Goal: Transaction & Acquisition: Purchase product/service

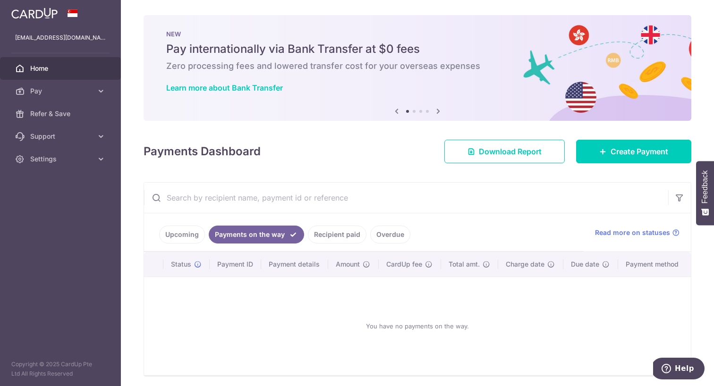
click at [337, 234] on link "Recipient paid" at bounding box center [337, 235] width 59 height 18
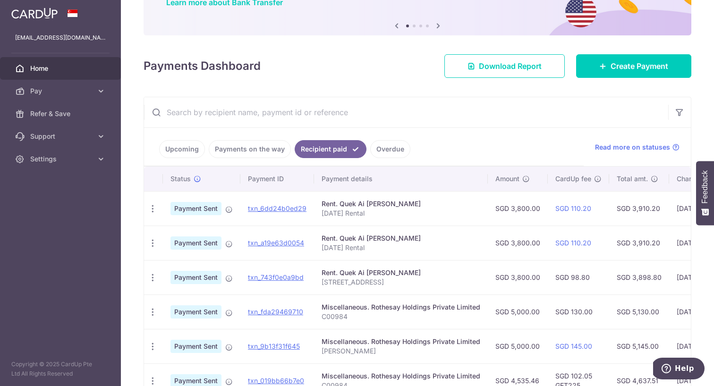
scroll to position [88, 0]
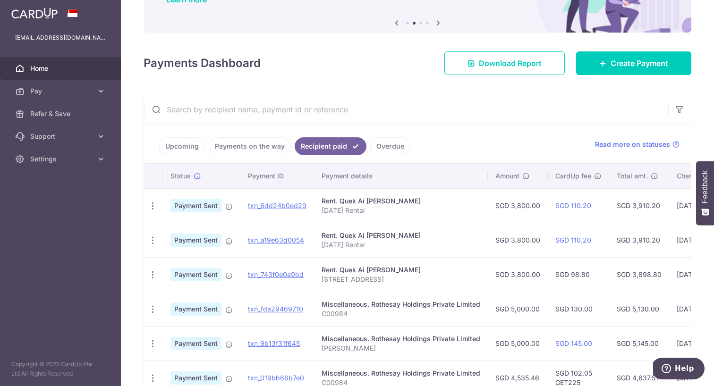
click at [393, 145] on link "Overdue" at bounding box center [390, 146] width 40 height 18
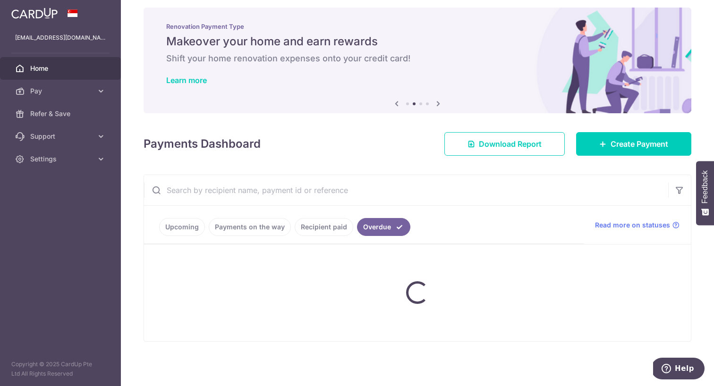
scroll to position [8, 0]
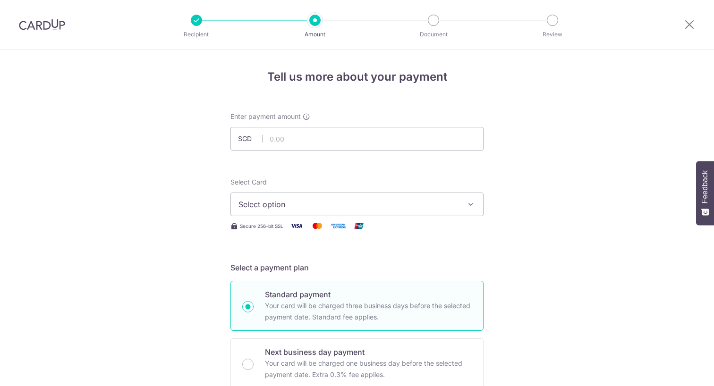
scroll to position [175, 0]
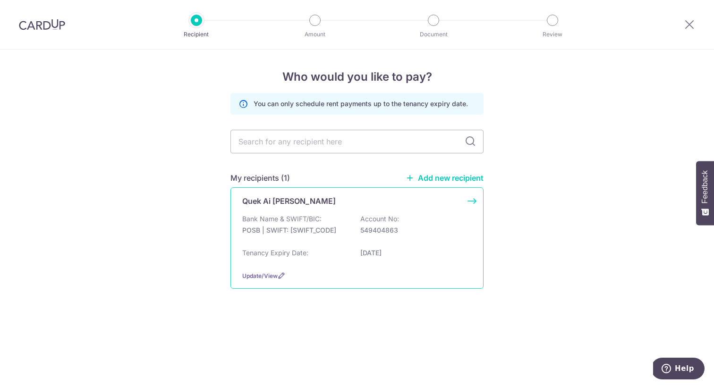
click at [317, 225] on div "Bank Name & SWIFT/BIC: POSB | SWIFT: [SWIFT_CODE] Account No: 549404863" at bounding box center [357, 230] width 230 height 30
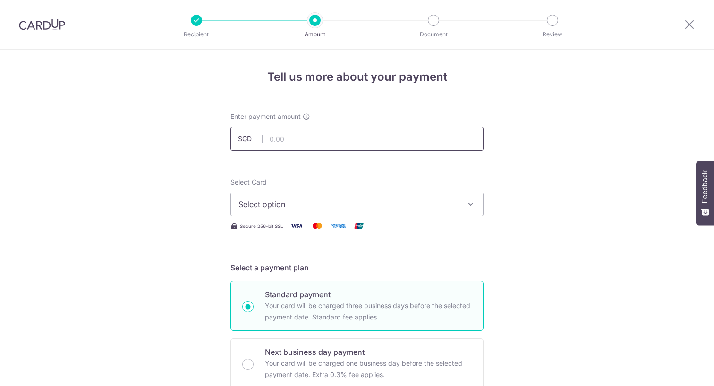
click at [308, 142] on input "text" at bounding box center [357, 139] width 253 height 24
type input "3,800.00"
click at [307, 199] on span "Select option" at bounding box center [349, 204] width 220 height 11
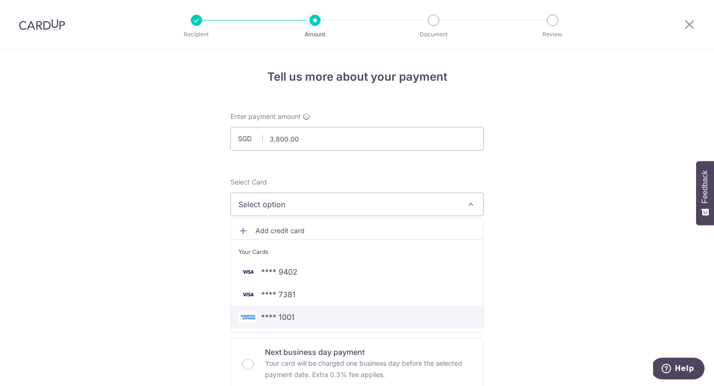
click at [329, 317] on span "**** 1001" at bounding box center [357, 317] width 237 height 11
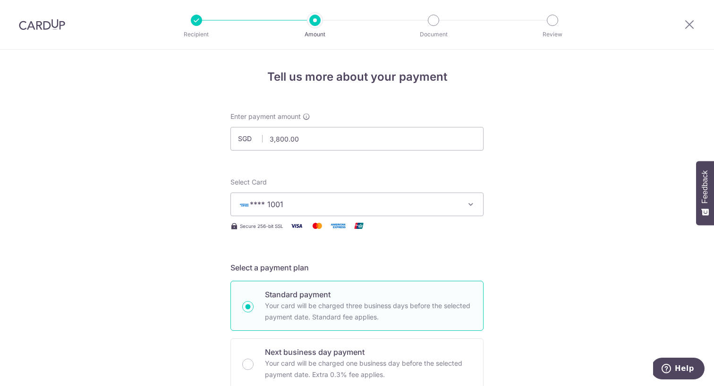
scroll to position [111, 0]
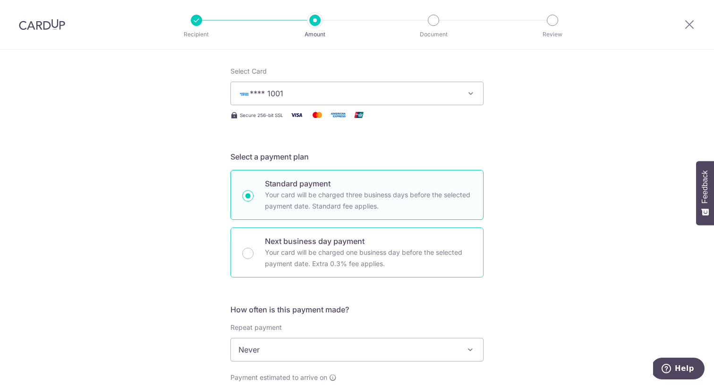
click at [314, 255] on p "Your card will be charged one business day before the selected payment date. Ex…" at bounding box center [368, 258] width 207 height 23
click at [254, 255] on input "Next business day payment Your card will be charged one business day before the…" at bounding box center [247, 253] width 11 height 11
radio input "false"
radio input "true"
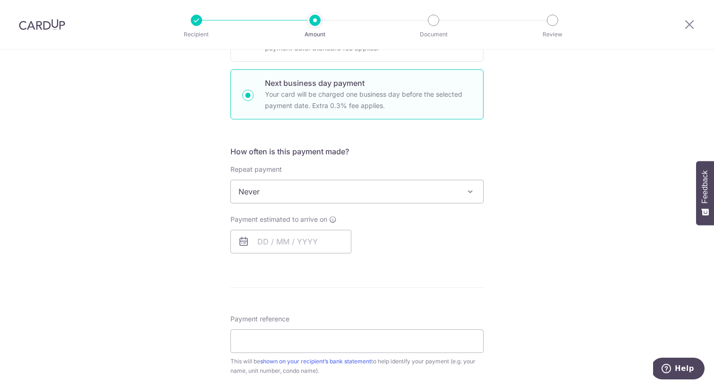
scroll to position [270, 0]
click at [262, 238] on input "text" at bounding box center [291, 242] width 121 height 24
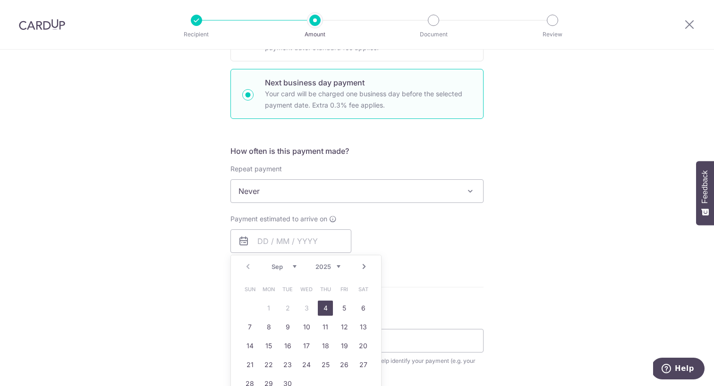
click at [327, 308] on link "4" at bounding box center [325, 308] width 15 height 15
type input "[DATE]"
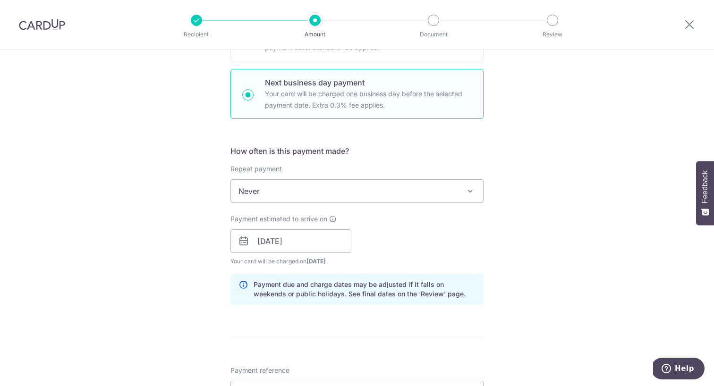
scroll to position [429, 0]
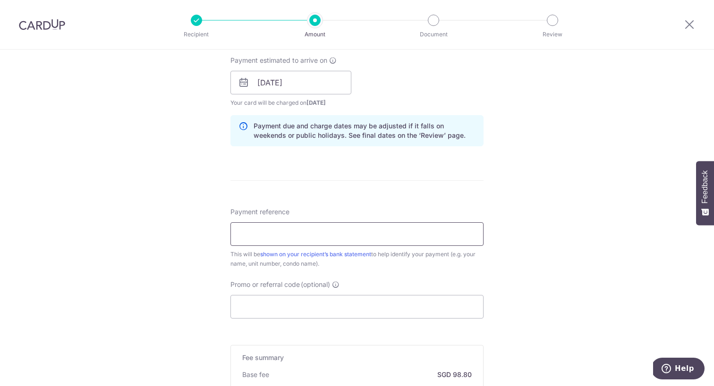
click at [372, 223] on input "Payment reference" at bounding box center [357, 235] width 253 height 24
type input "A"
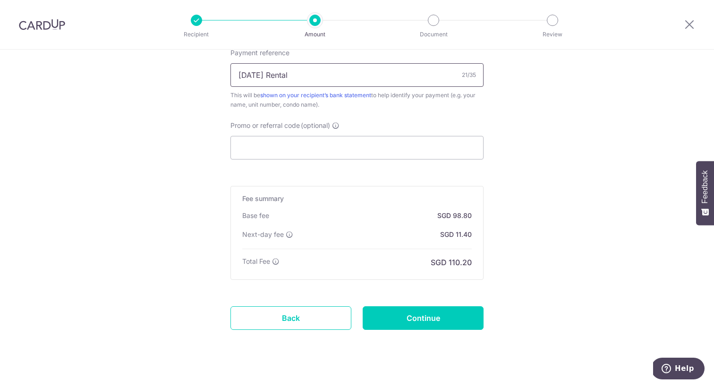
scroll to position [589, 0]
type input "[DATE] Rental"
click at [325, 155] on input "Promo or referral code (optional)" at bounding box center [357, 147] width 253 height 24
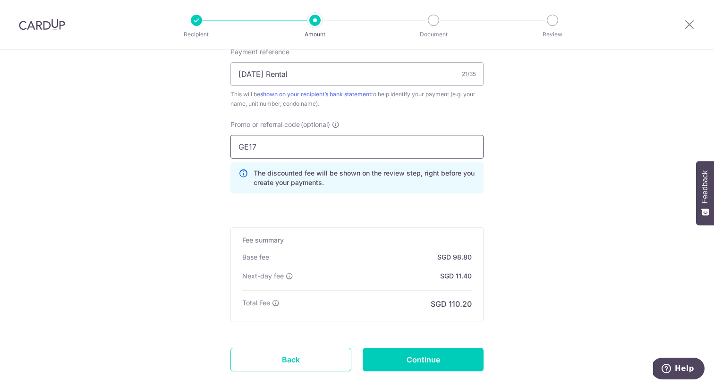
type input "GE179"
drag, startPoint x: 322, startPoint y: 145, endPoint x: 254, endPoint y: 118, distance: 73.2
click at [254, 118] on div "Payment reference September 2025 Rental 21/35 This will be shown on your recipi…" at bounding box center [357, 124] width 253 height 154
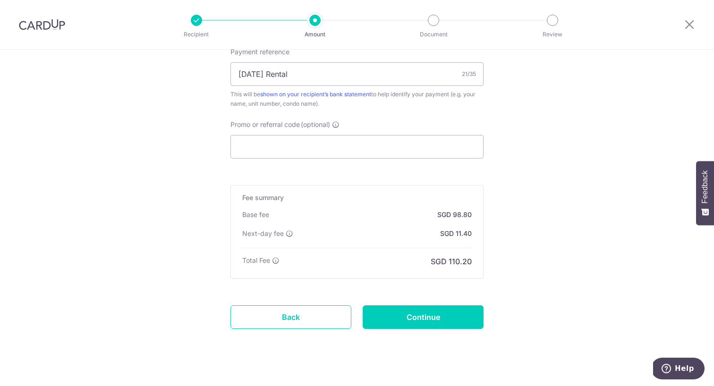
click at [419, 323] on input "Continue" at bounding box center [423, 318] width 121 height 24
type input "Create Schedule"
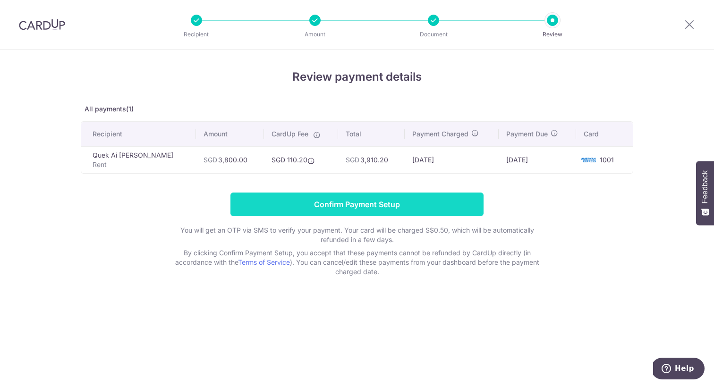
click at [431, 202] on input "Confirm Payment Setup" at bounding box center [357, 205] width 253 height 24
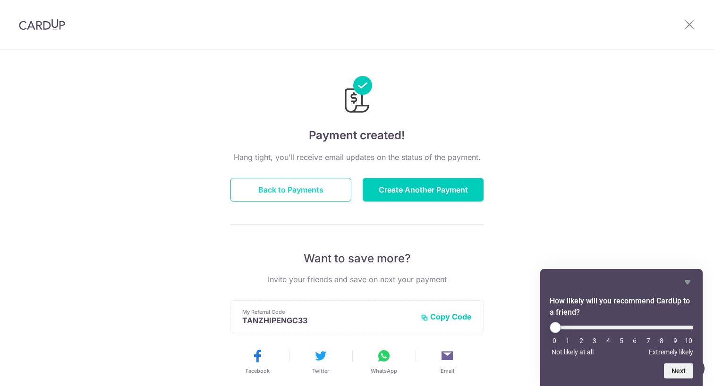
click at [325, 189] on button "Back to Payments" at bounding box center [291, 190] width 121 height 24
